Goal: Information Seeking & Learning: Compare options

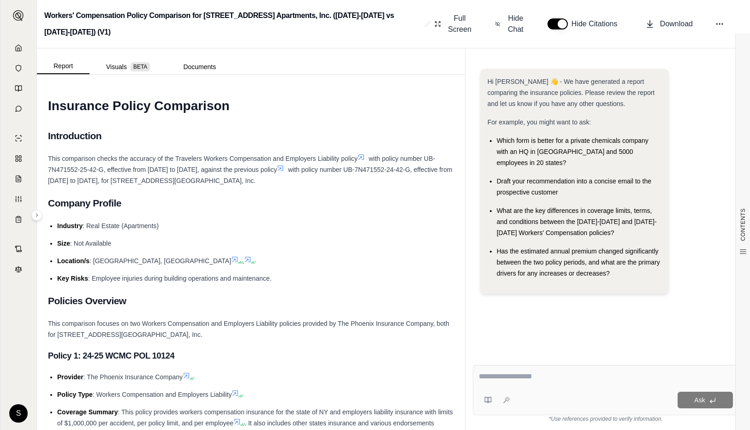
click at [197, 58] on div "Report Visuals BETA Documents" at bounding box center [135, 65] width 196 height 18
click at [199, 65] on button "Documents" at bounding box center [200, 67] width 66 height 15
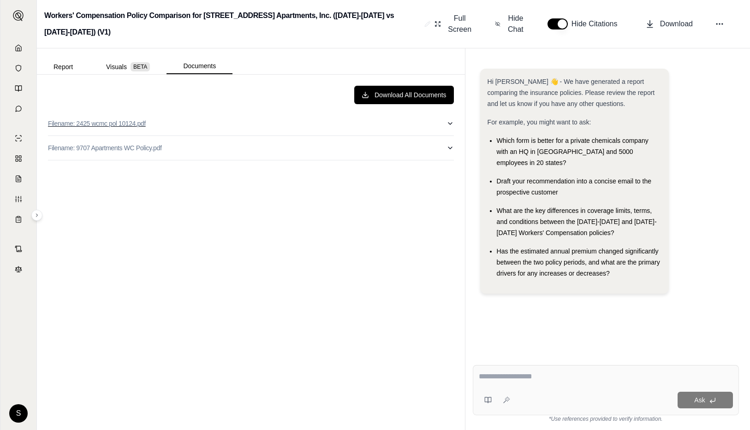
click at [196, 130] on button "Filename: 2425 wcmc pol 10124.pdf" at bounding box center [251, 124] width 406 height 24
click at [196, 129] on button "Filename: 2425 wcmc pol 10124.pdf" at bounding box center [251, 124] width 406 height 24
click at [211, 155] on button "Filename: 9707 Apartments WC Policy.pdf" at bounding box center [251, 148] width 406 height 24
click at [208, 151] on button "Filename: 9707 Apartments WC Policy.pdf" at bounding box center [251, 148] width 406 height 24
click at [417, 89] on button "Download All Documents" at bounding box center [404, 95] width 100 height 18
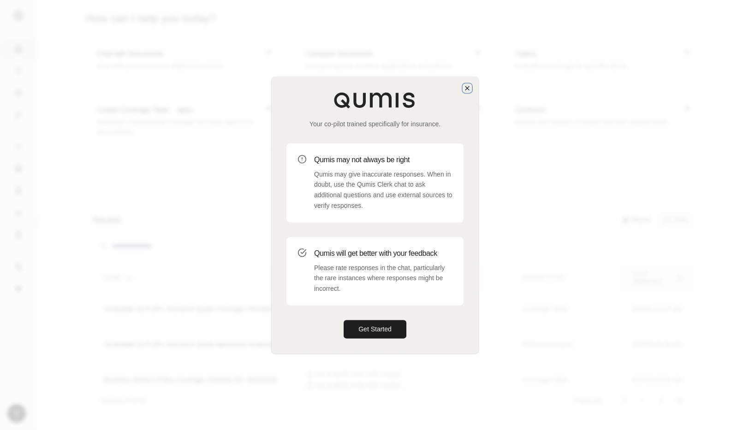
click at [469, 86] on icon "button" at bounding box center [467, 87] width 7 height 7
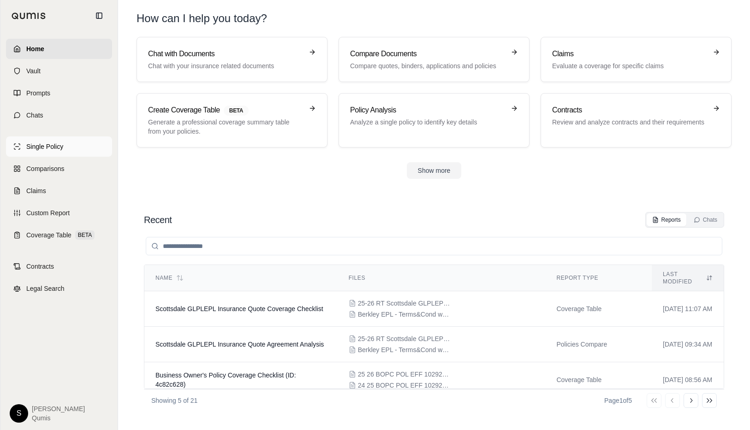
click at [30, 146] on span "Single Policy" at bounding box center [44, 146] width 37 height 9
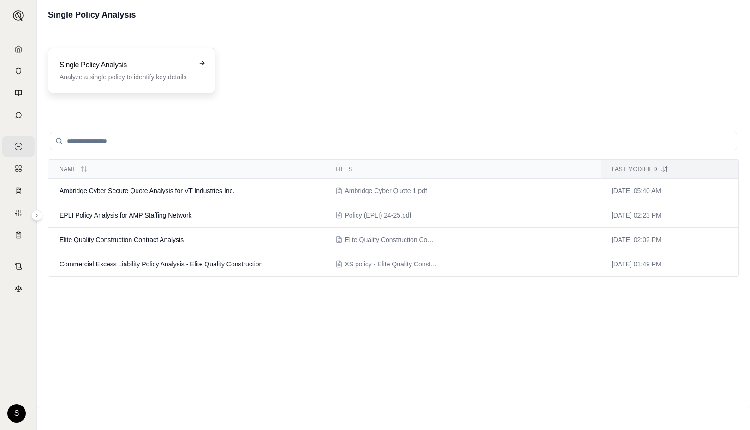
click at [181, 77] on p "Analyze a single policy to identify key details" at bounding box center [125, 76] width 131 height 9
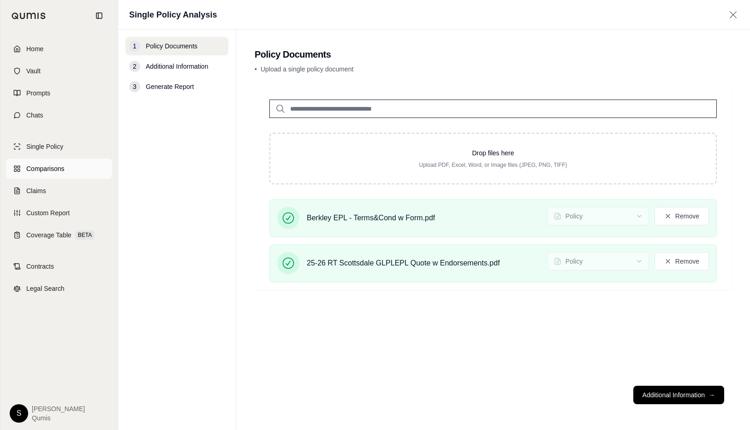
click at [47, 169] on span "Comparisons" at bounding box center [45, 168] width 38 height 9
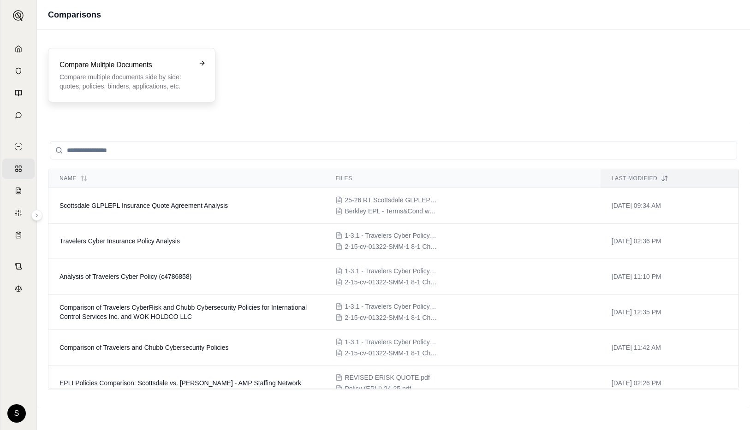
click at [124, 65] on h3 "Compare Mulitple Documents" at bounding box center [125, 65] width 131 height 11
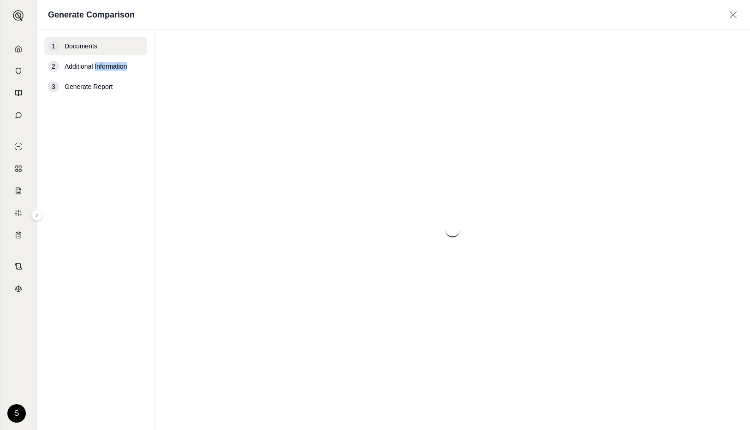
click at [124, 65] on span "Additional Information" at bounding box center [96, 66] width 62 height 9
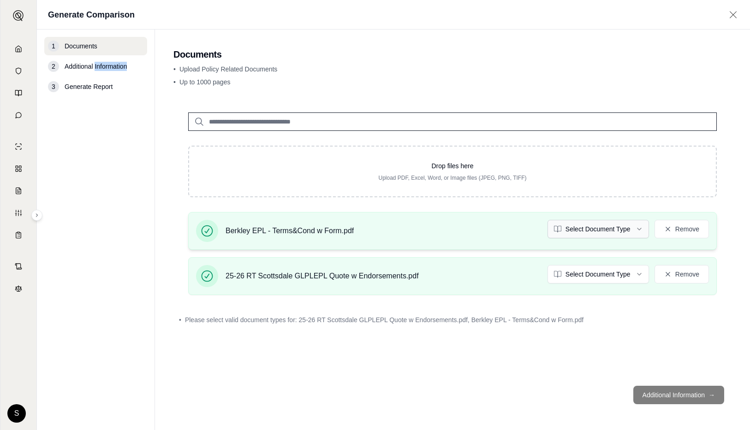
click at [576, 229] on html "Home Vault Prompts Chats Single Policy Comparisons Claims Custom Report Coverag…" at bounding box center [375, 215] width 750 height 430
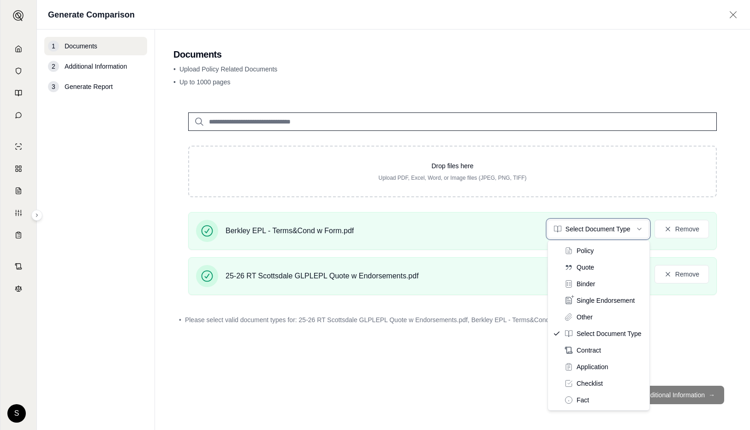
click at [472, 384] on html "Home Vault Prompts Chats Single Policy Comparisons Claims Custom Report Coverag…" at bounding box center [375, 215] width 750 height 430
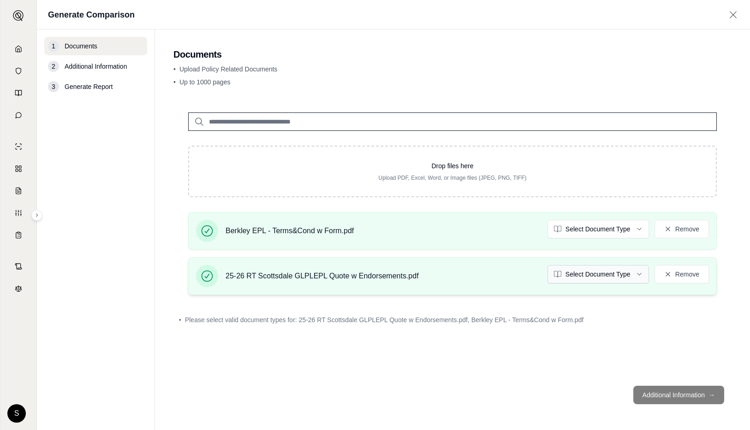
click at [584, 270] on html "Home Vault Prompts Chats Single Policy Comparisons Claims Custom Report Coverag…" at bounding box center [375, 215] width 750 height 430
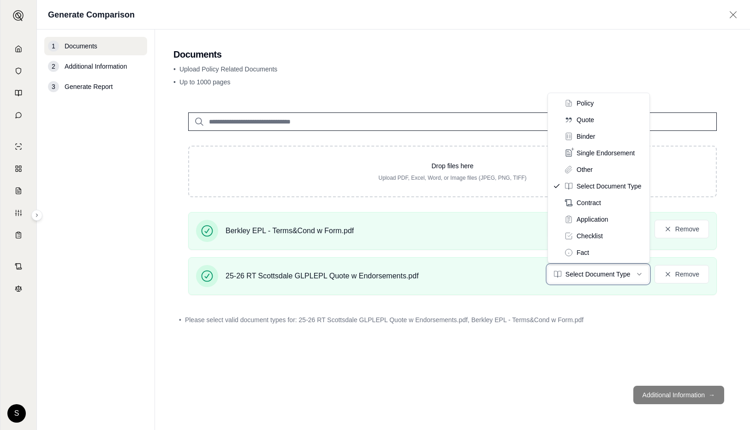
click at [478, 378] on html "Home Vault Prompts Chats Single Policy Comparisons Claims Custom Report Coverag…" at bounding box center [375, 215] width 750 height 430
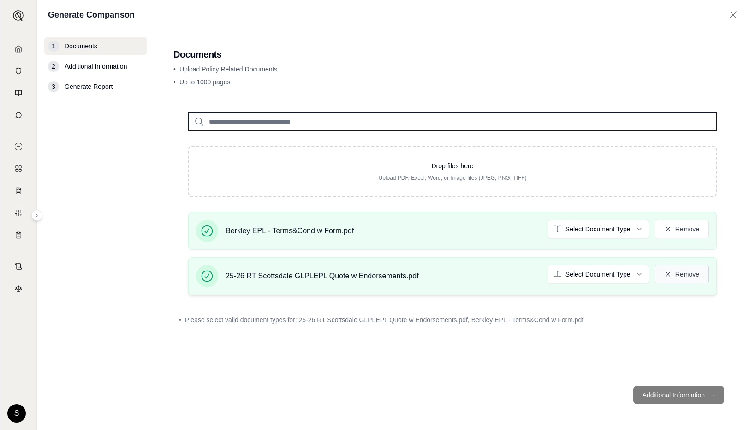
click at [693, 277] on button "Remove" at bounding box center [682, 274] width 54 height 18
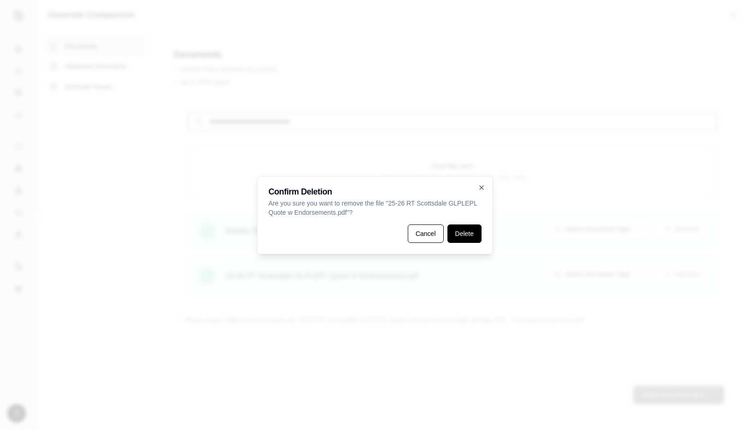
click at [464, 230] on button "Delete" at bounding box center [464, 234] width 34 height 18
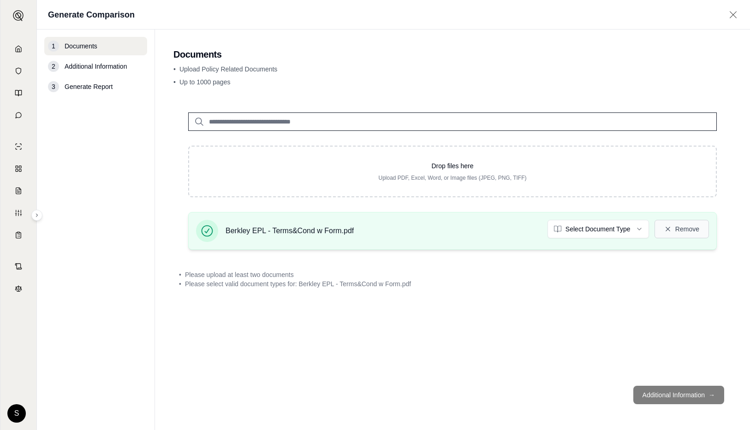
click at [689, 224] on button "Remove" at bounding box center [682, 229] width 54 height 18
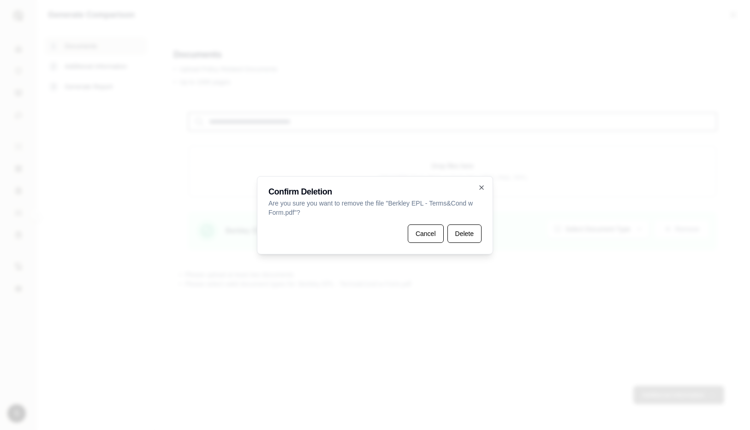
click at [464, 249] on div "Confirm [MEDICAL_DATA] Are you sure you want to remove the file " Berkley EPL -…" at bounding box center [375, 215] width 236 height 78
click at [464, 236] on button "Delete" at bounding box center [464, 234] width 34 height 18
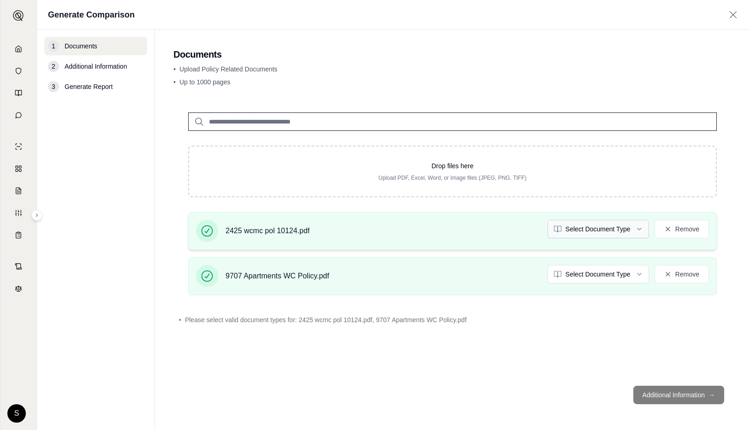
click at [623, 225] on html "Home Vault Prompts Chats Single Policy Comparisons Claims Custom Report Coverag…" at bounding box center [375, 215] width 750 height 430
click at [611, 270] on html "Document type updated successfully Home Vault Prompts Chats Single Policy Compa…" at bounding box center [375, 215] width 750 height 430
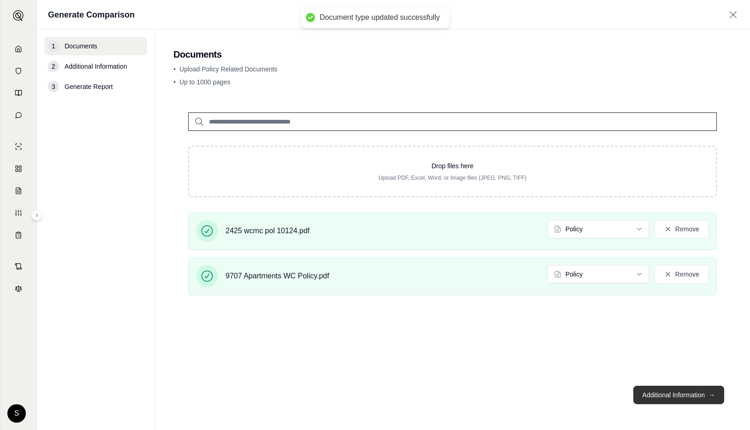
click at [684, 394] on button "Additional Information →" at bounding box center [678, 395] width 91 height 18
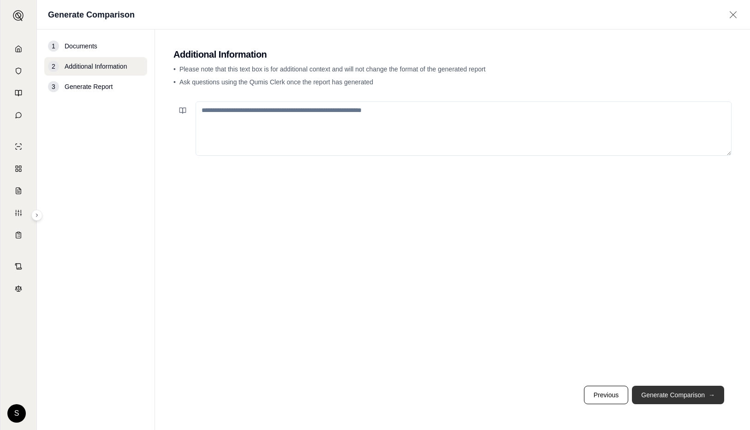
click at [684, 394] on button "Generate Comparison →" at bounding box center [678, 395] width 92 height 18
